Goal: Task Accomplishment & Management: Manage account settings

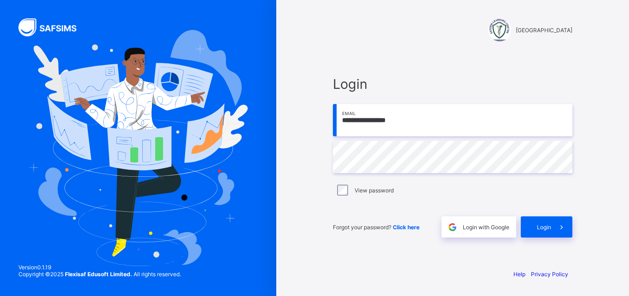
type input "**********"
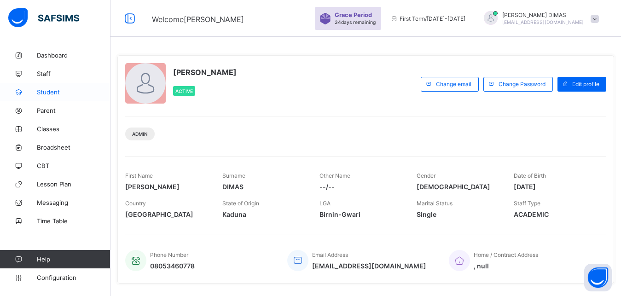
click at [46, 88] on span "Student" at bounding box center [74, 91] width 74 height 7
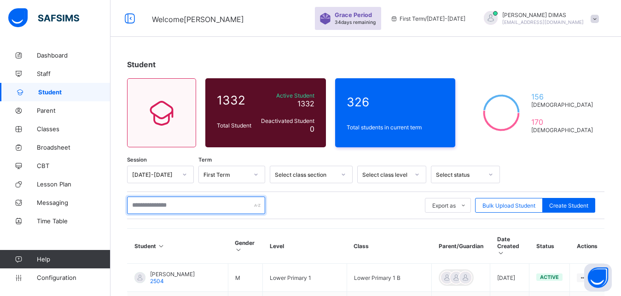
click at [186, 212] on input "text" at bounding box center [196, 205] width 138 height 17
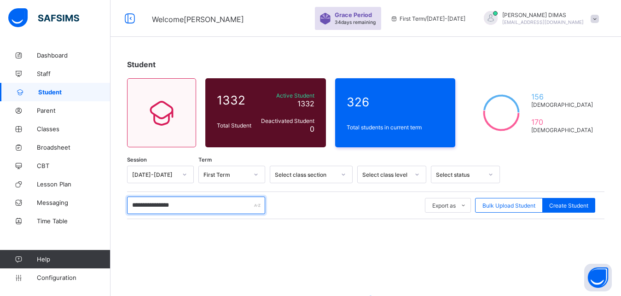
type input "**********"
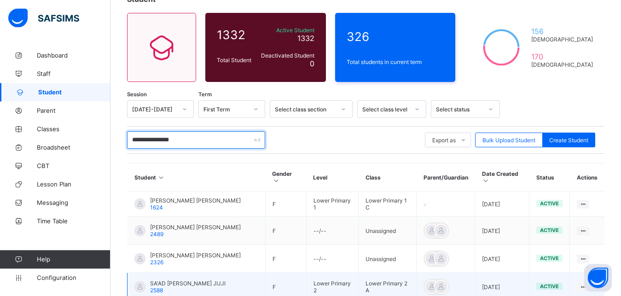
scroll to position [6, 0]
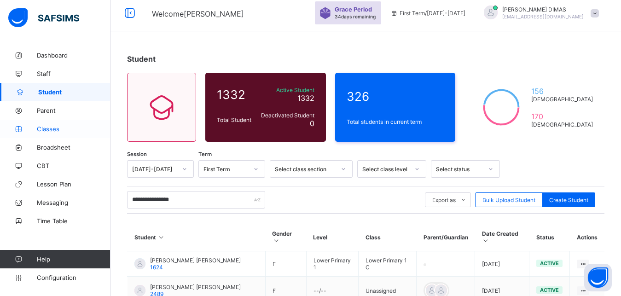
click at [48, 123] on link "Classes" at bounding box center [55, 129] width 111 height 18
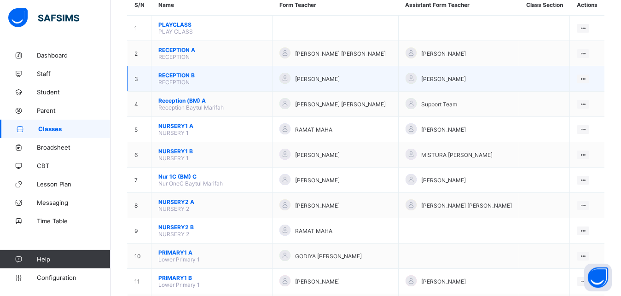
scroll to position [94, 0]
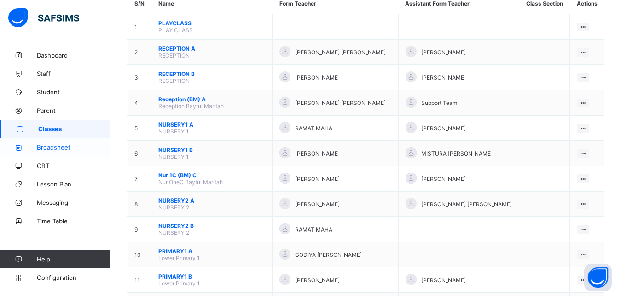
click at [55, 148] on span "Broadsheet" at bounding box center [74, 147] width 74 height 7
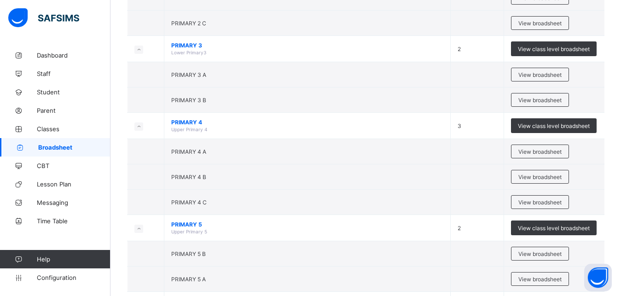
scroll to position [611, 0]
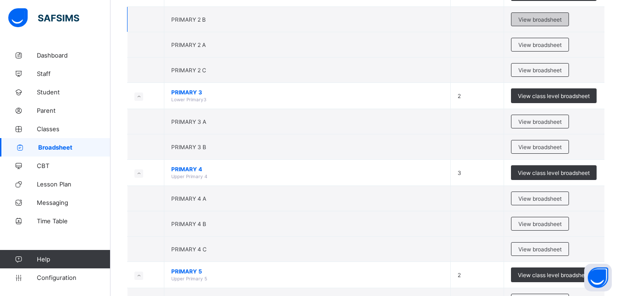
click at [543, 18] on span "View broadsheet" at bounding box center [540, 19] width 43 height 7
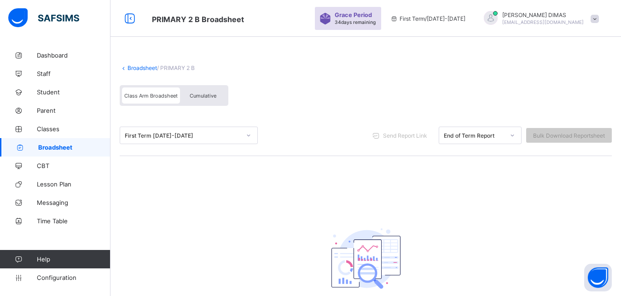
click at [207, 137] on div "First Term [DATE]-[DATE]" at bounding box center [183, 135] width 116 height 7
click at [249, 134] on icon at bounding box center [249, 135] width 6 height 9
click at [155, 66] on link "Broadsheet" at bounding box center [142, 67] width 29 height 7
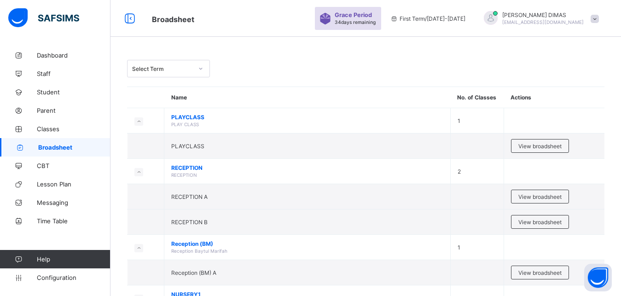
click at [198, 66] on icon at bounding box center [201, 68] width 6 height 9
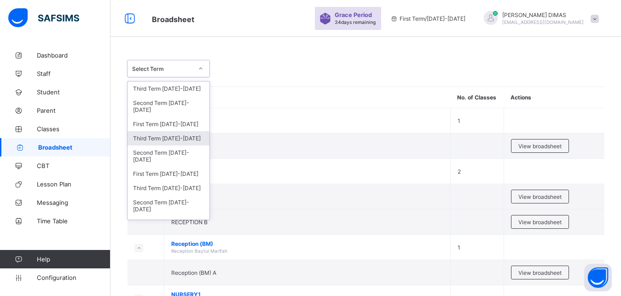
click at [171, 139] on div "Third Term [DATE]-[DATE]" at bounding box center [169, 138] width 82 height 14
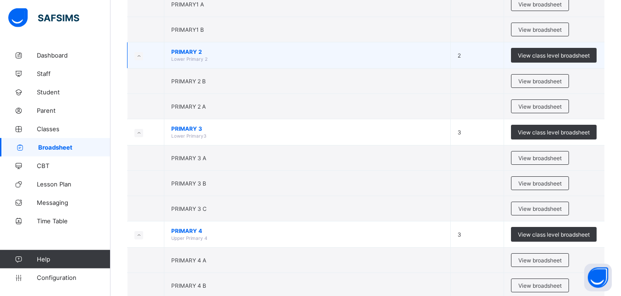
scroll to position [564, 0]
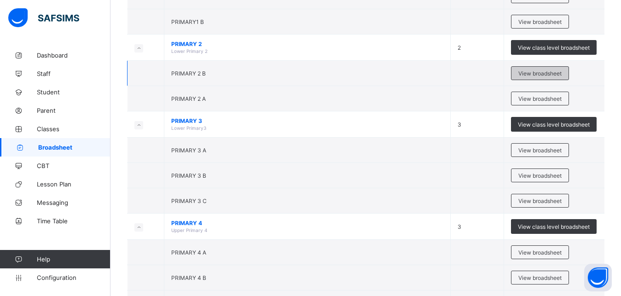
click at [540, 74] on span "View broadsheet" at bounding box center [540, 73] width 43 height 7
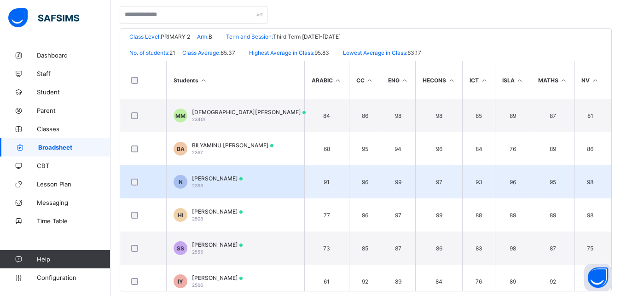
scroll to position [373, 0]
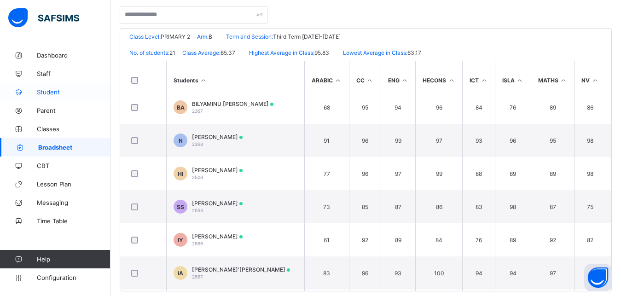
click at [49, 89] on span "Student" at bounding box center [74, 91] width 74 height 7
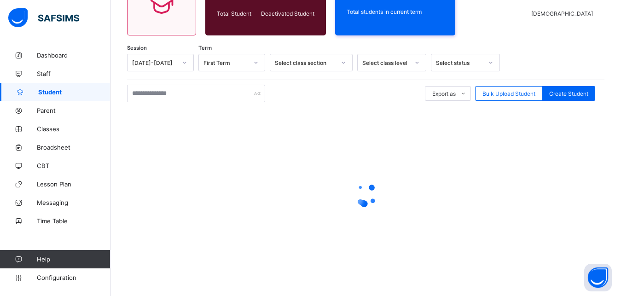
scroll to position [112, 0]
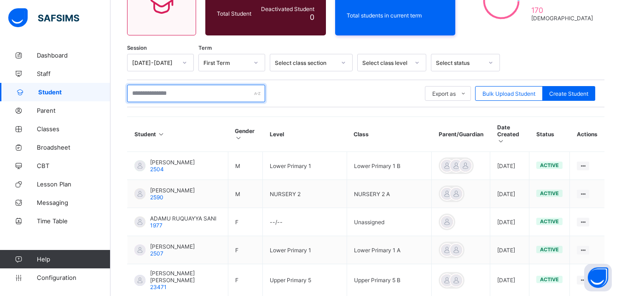
click at [204, 98] on input "text" at bounding box center [196, 93] width 138 height 17
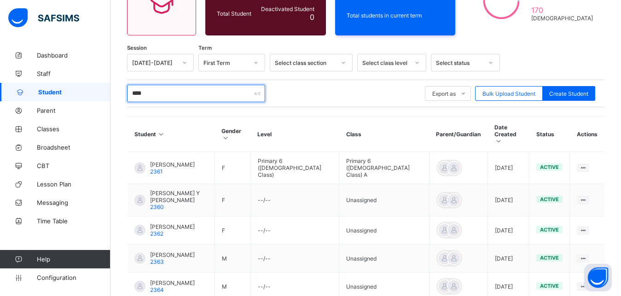
type input "****"
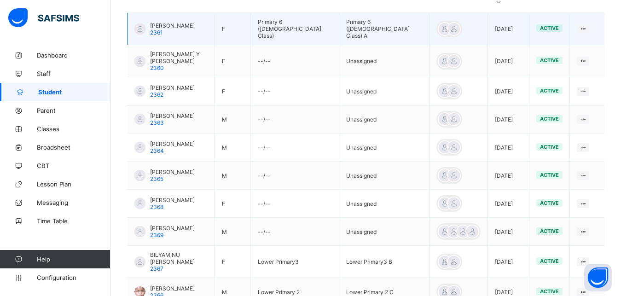
scroll to position [253, 0]
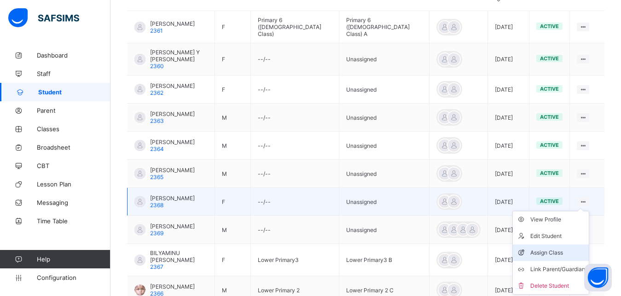
click at [551, 248] on div "Assign Class" at bounding box center [558, 252] width 55 height 9
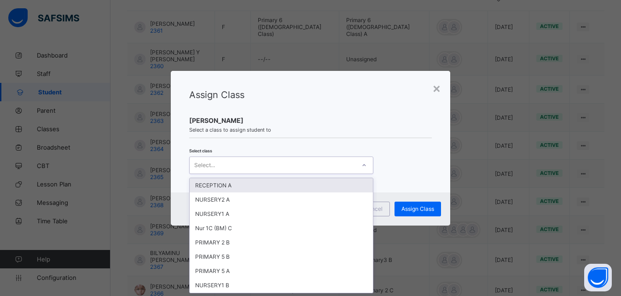
scroll to position [0, 0]
click at [229, 163] on div "Select..." at bounding box center [273, 165] width 166 height 13
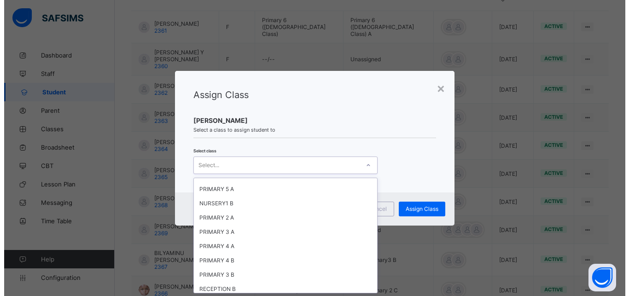
scroll to position [83, 0]
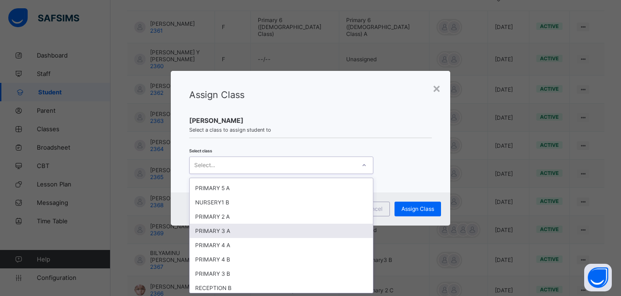
click at [233, 233] on div "PRIMARY 3 A" at bounding box center [281, 231] width 183 height 14
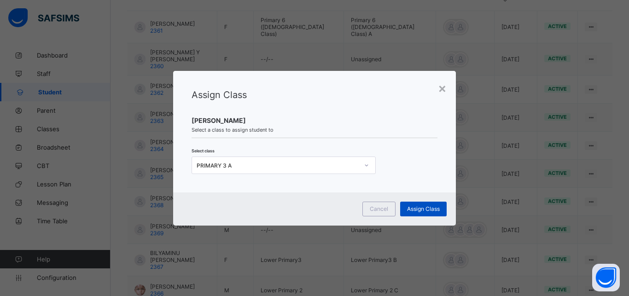
click at [429, 205] on span "Assign Class" at bounding box center [423, 208] width 33 height 7
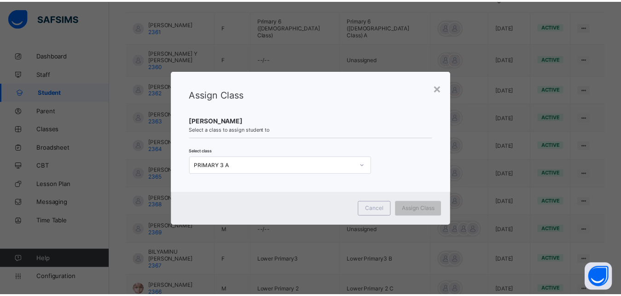
scroll to position [112, 0]
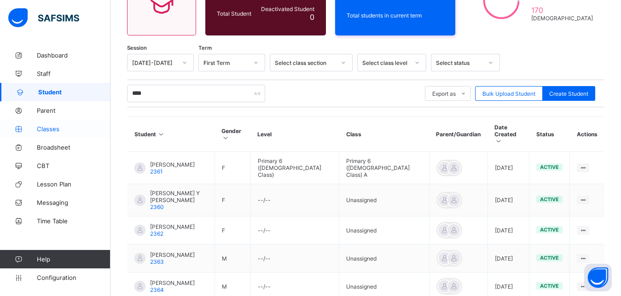
click at [52, 129] on span "Classes" at bounding box center [74, 128] width 74 height 7
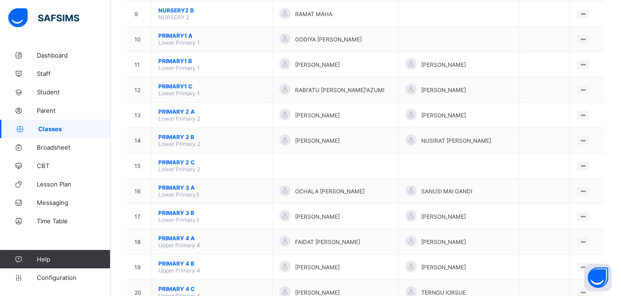
scroll to position [329, 0]
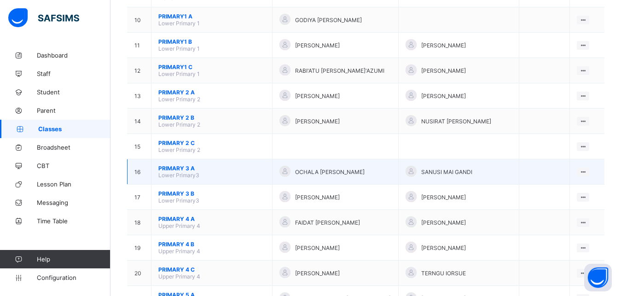
click at [183, 172] on span "PRIMARY 3 A" at bounding box center [211, 168] width 107 height 7
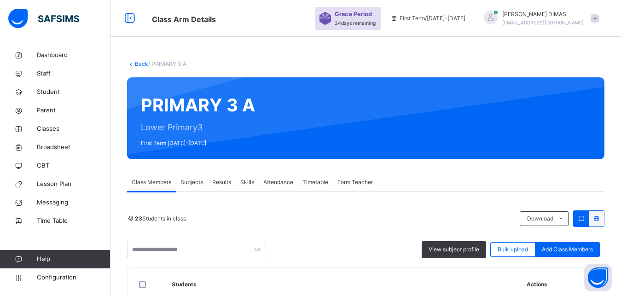
click at [279, 180] on span "Attendance" at bounding box center [278, 182] width 30 height 8
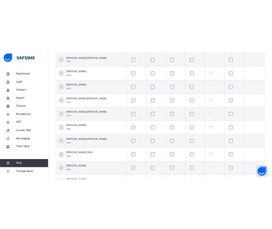
scroll to position [743, 0]
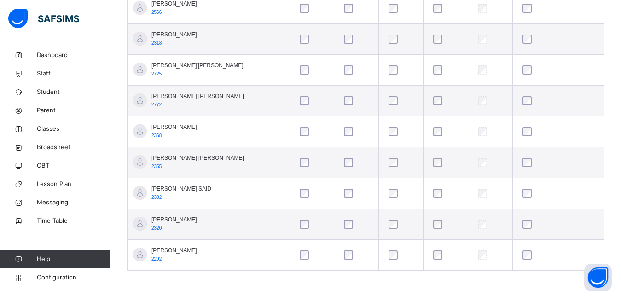
click at [172, 126] on span "[PERSON_NAME]" at bounding box center [175, 127] width 46 height 8
click at [183, 124] on span "[PERSON_NAME]" at bounding box center [175, 127] width 46 height 8
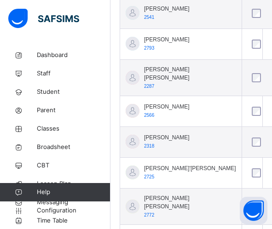
click at [178, 29] on td "[PERSON_NAME] 2541" at bounding box center [181, 13] width 122 height 31
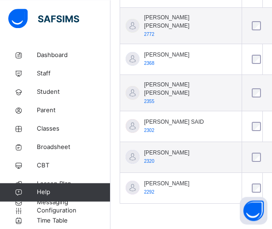
scroll to position [1003, 0]
click at [152, 59] on span "[PERSON_NAME]" at bounding box center [167, 55] width 46 height 8
